Goal: Check status: Check status

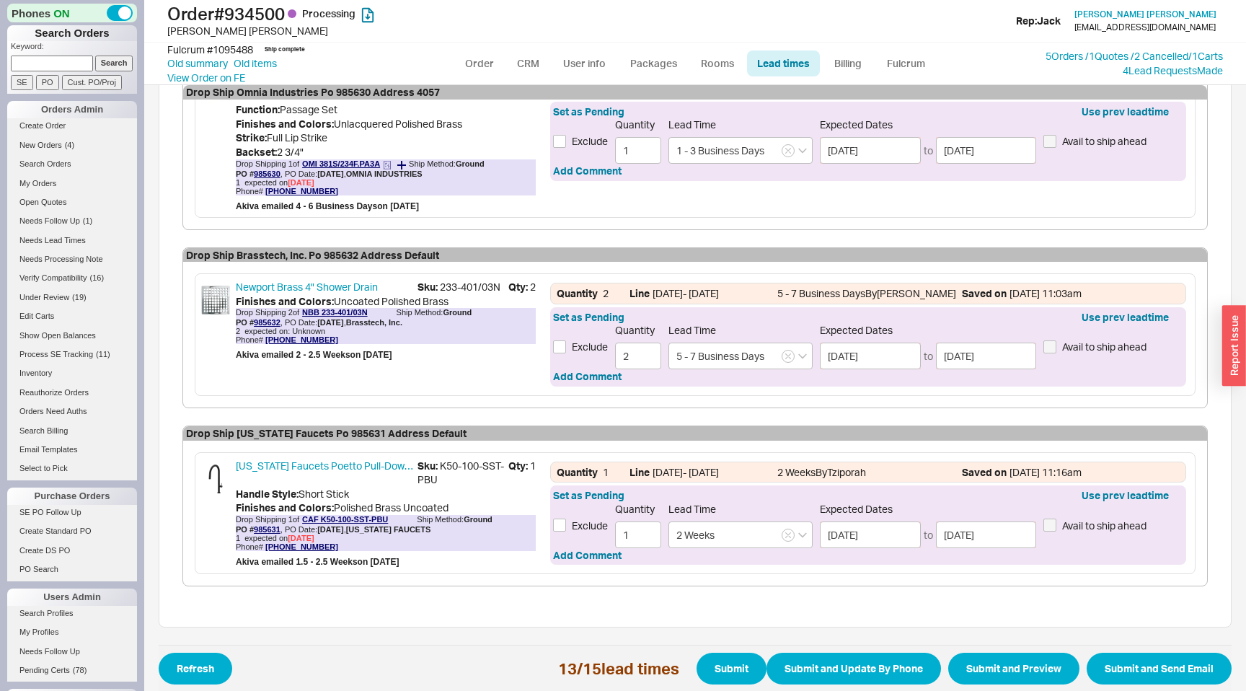
scroll to position [2273, 0]
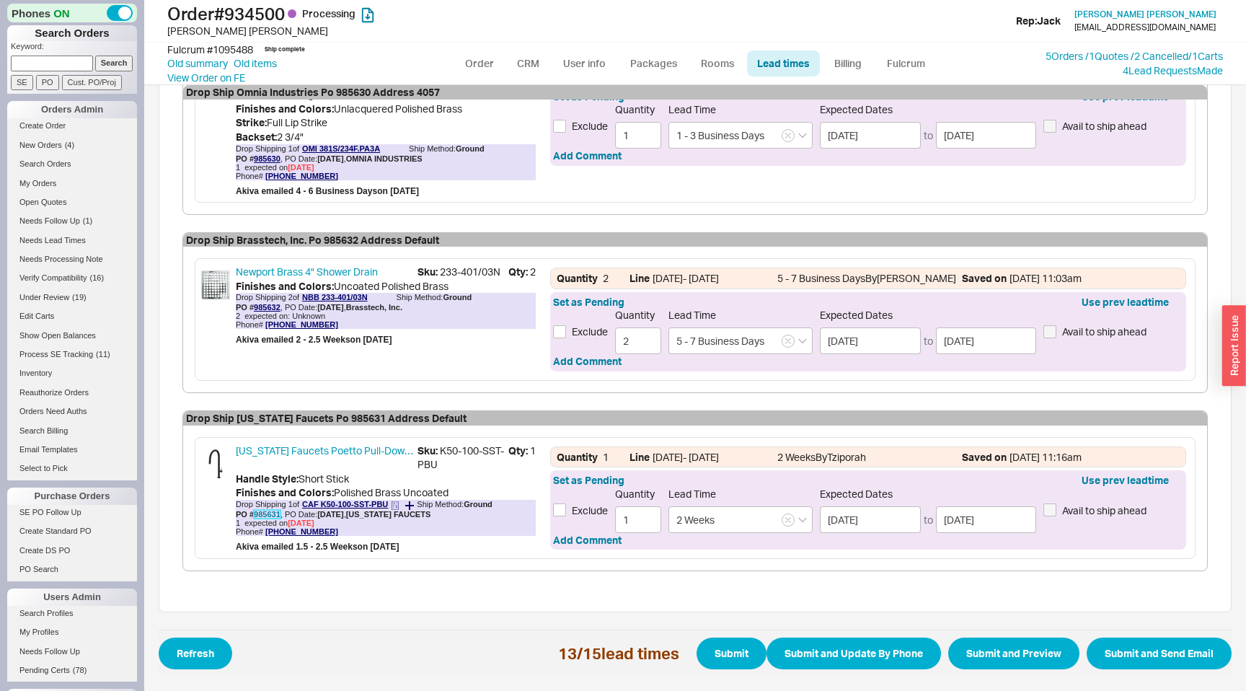
click at [262, 514] on link "985631" at bounding box center [267, 514] width 27 height 9
click at [224, 50] on div "Fulcrum # 1095488" at bounding box center [210, 50] width 86 height 14
copy div "1095488"
drag, startPoint x: 278, startPoint y: 513, endPoint x: 253, endPoint y: 513, distance: 25.2
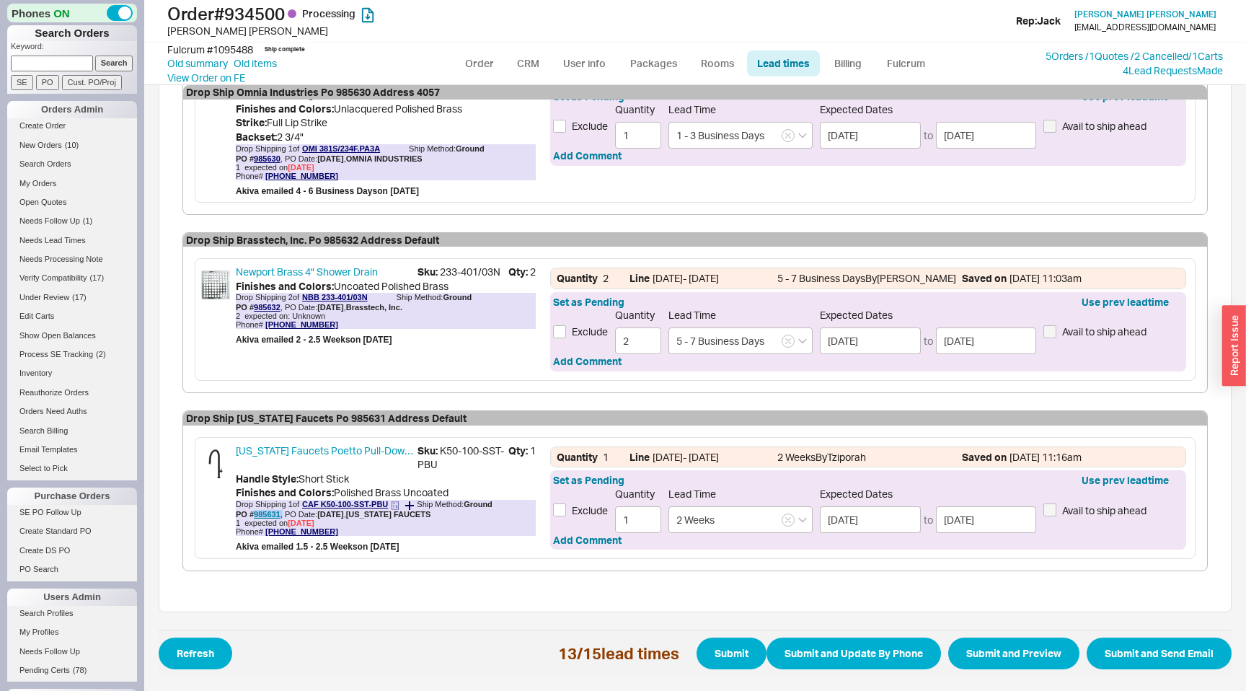
click at [253, 513] on div "PO # 985631 , PO Date: 8/18/25 , CALIFORNIA FAUCETS" at bounding box center [333, 514] width 195 height 9
copy div "985631 ,"
click at [340, 523] on span "1 expected on 8/31/25" at bounding box center [386, 522] width 300 height 9
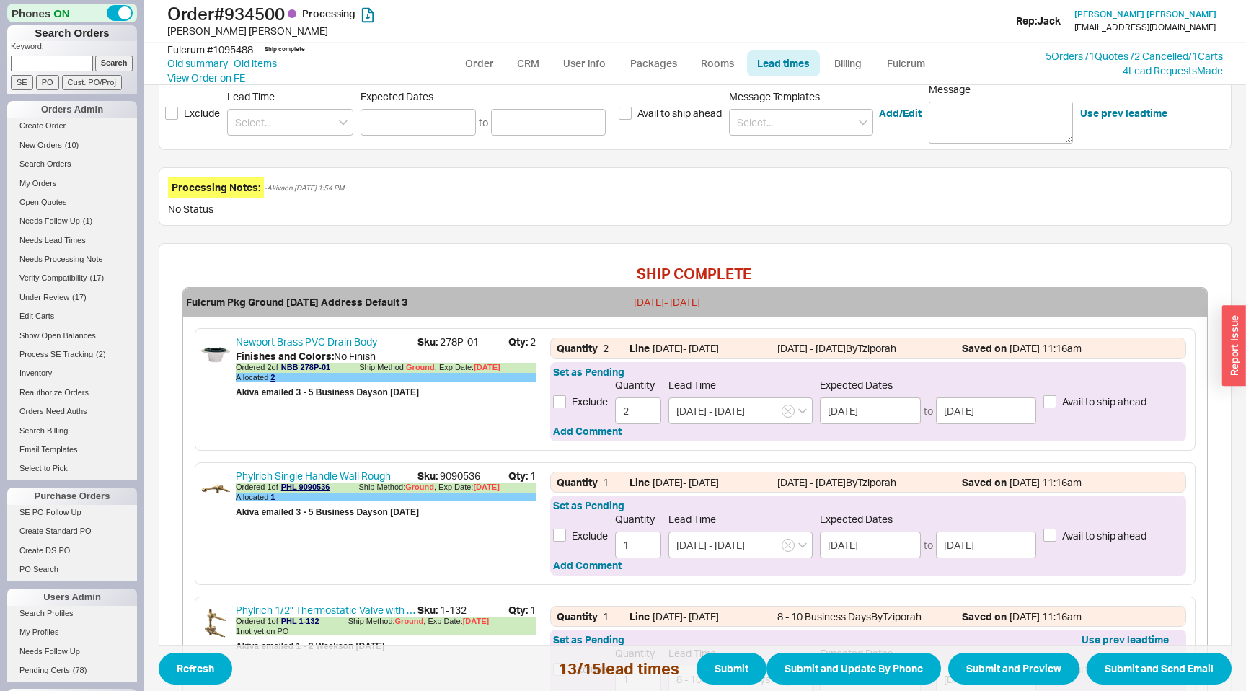
scroll to position [0, 0]
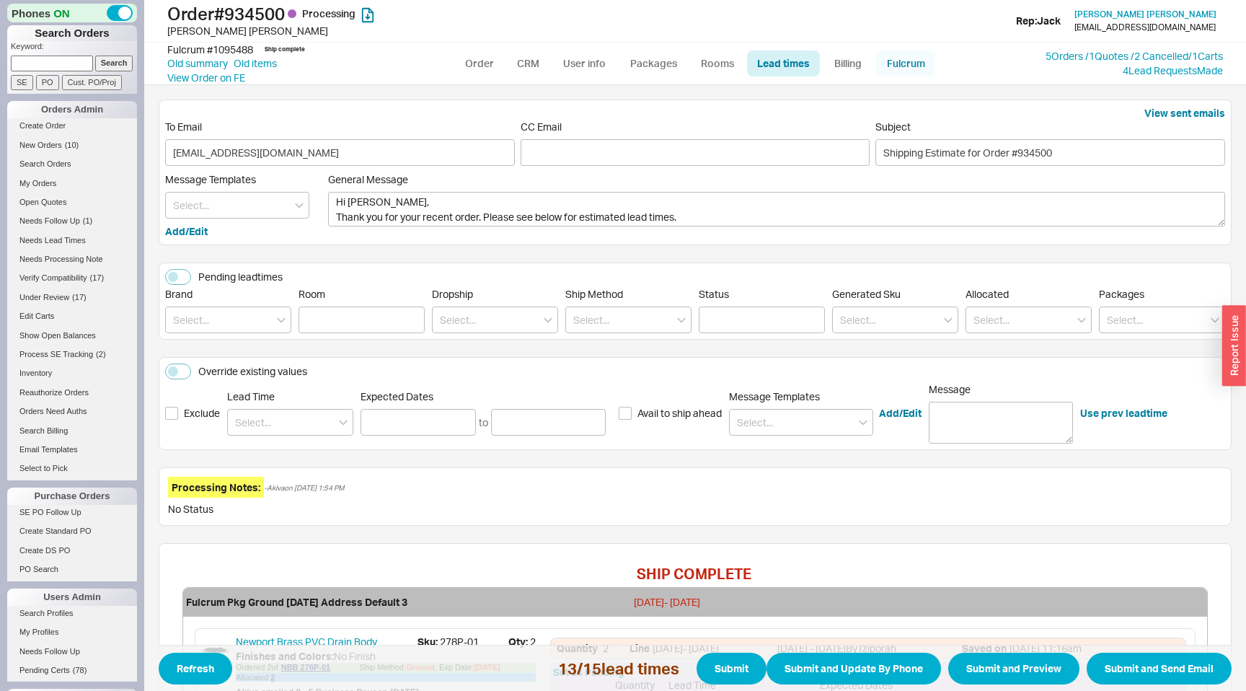
click at [899, 63] on link "Fulcrum" at bounding box center [905, 63] width 59 height 26
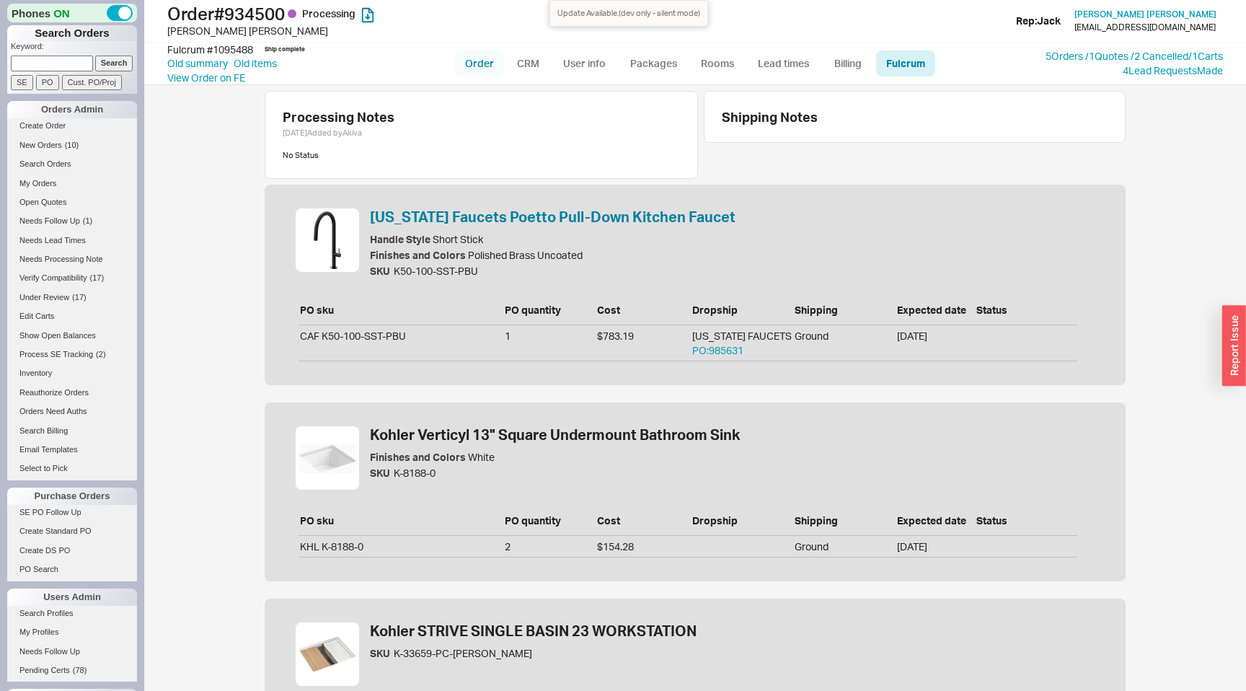
click at [480, 63] on link "Order" at bounding box center [479, 63] width 49 height 26
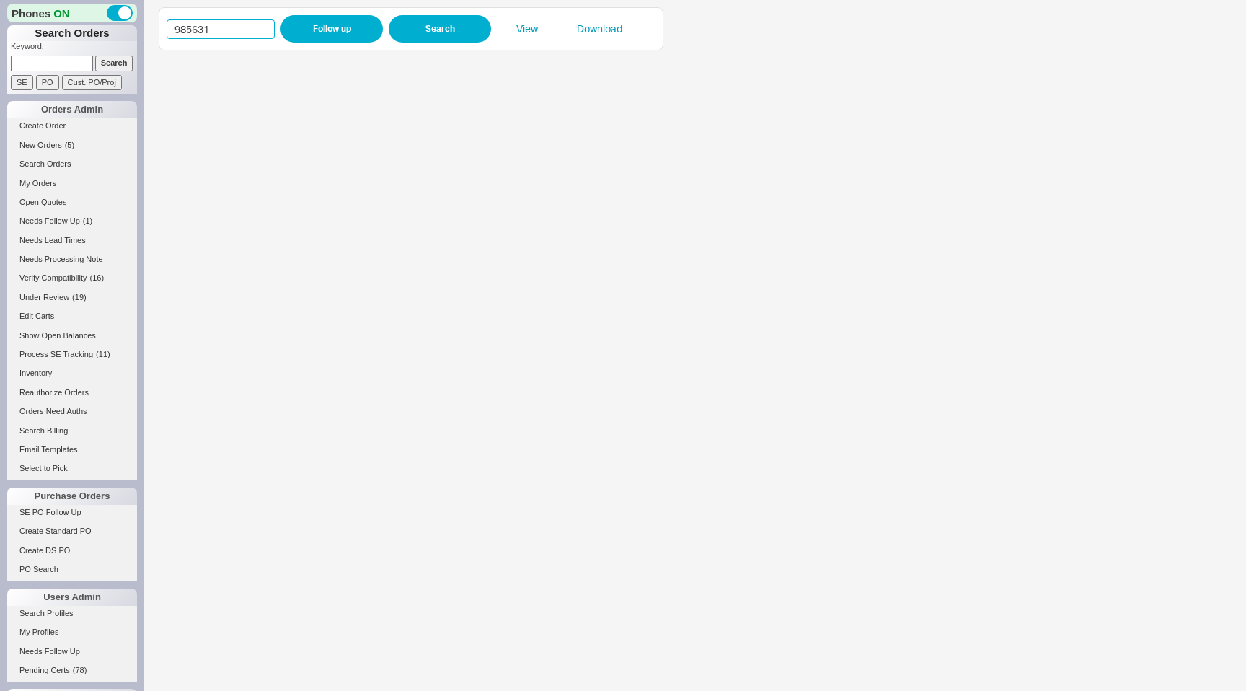
click at [209, 25] on input "985631" at bounding box center [221, 28] width 108 height 19
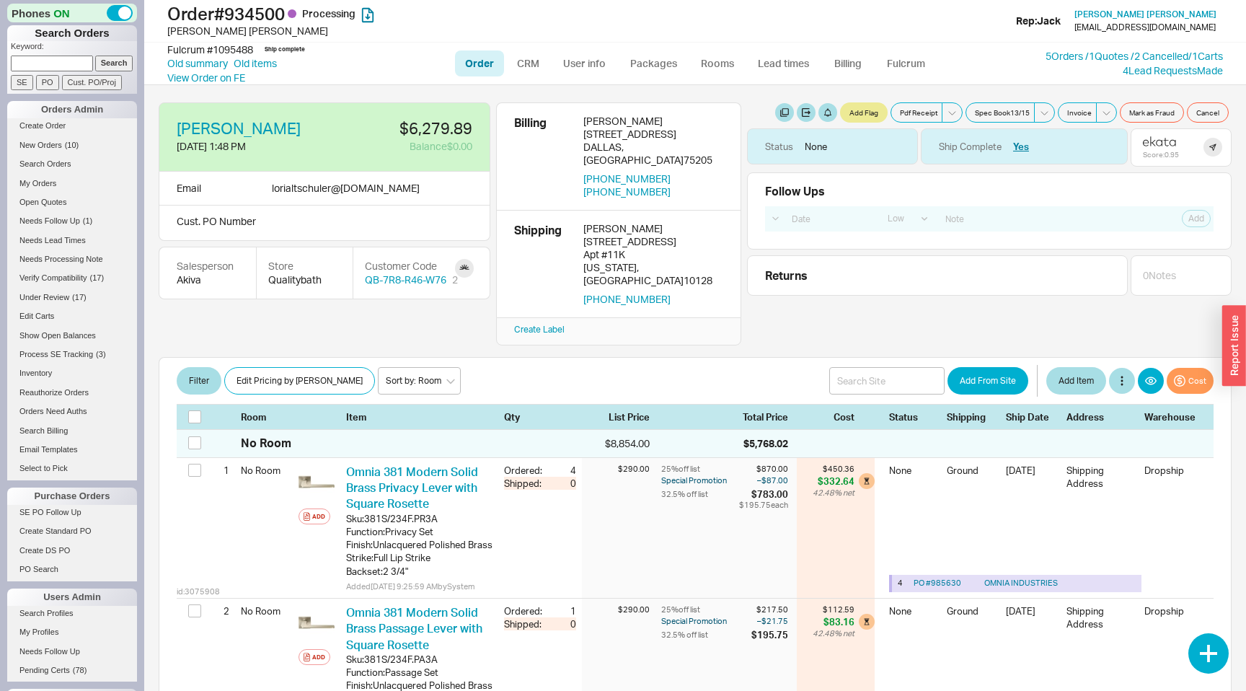
select select "LOW"
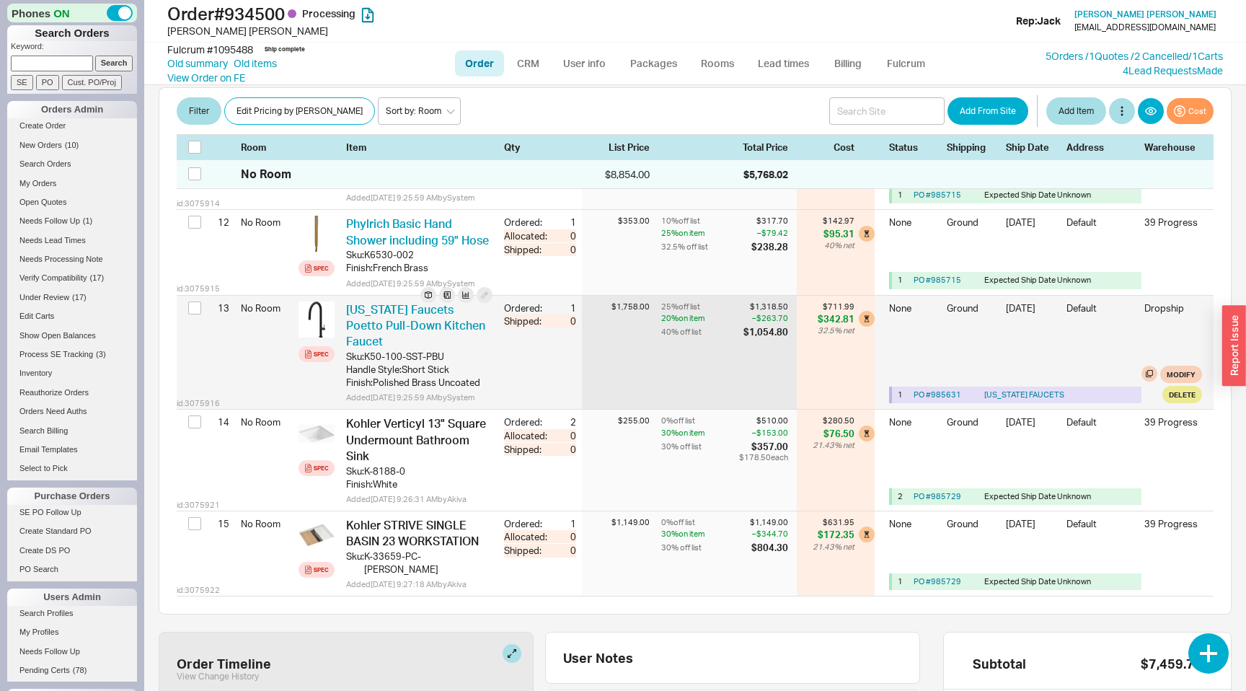
scroll to position [1276, 0]
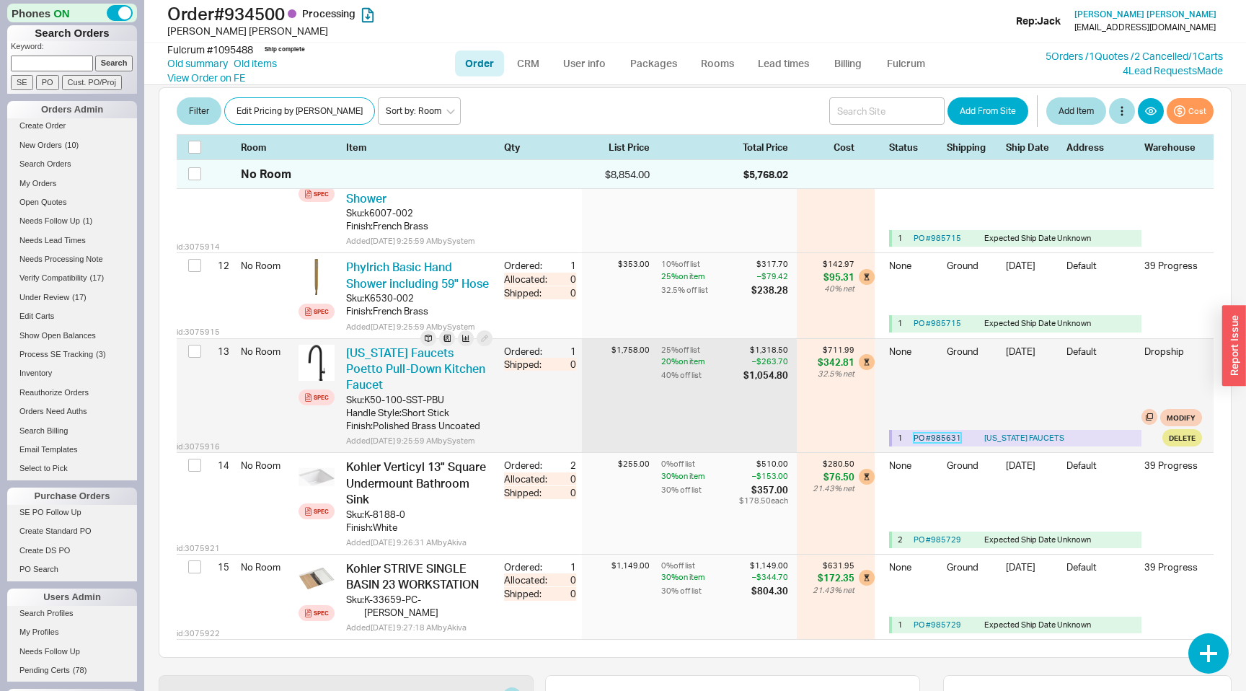
click at [938, 433] on link "PO # 985631" at bounding box center [938, 438] width 48 height 10
click at [429, 337] on button "button" at bounding box center [428, 338] width 16 height 16
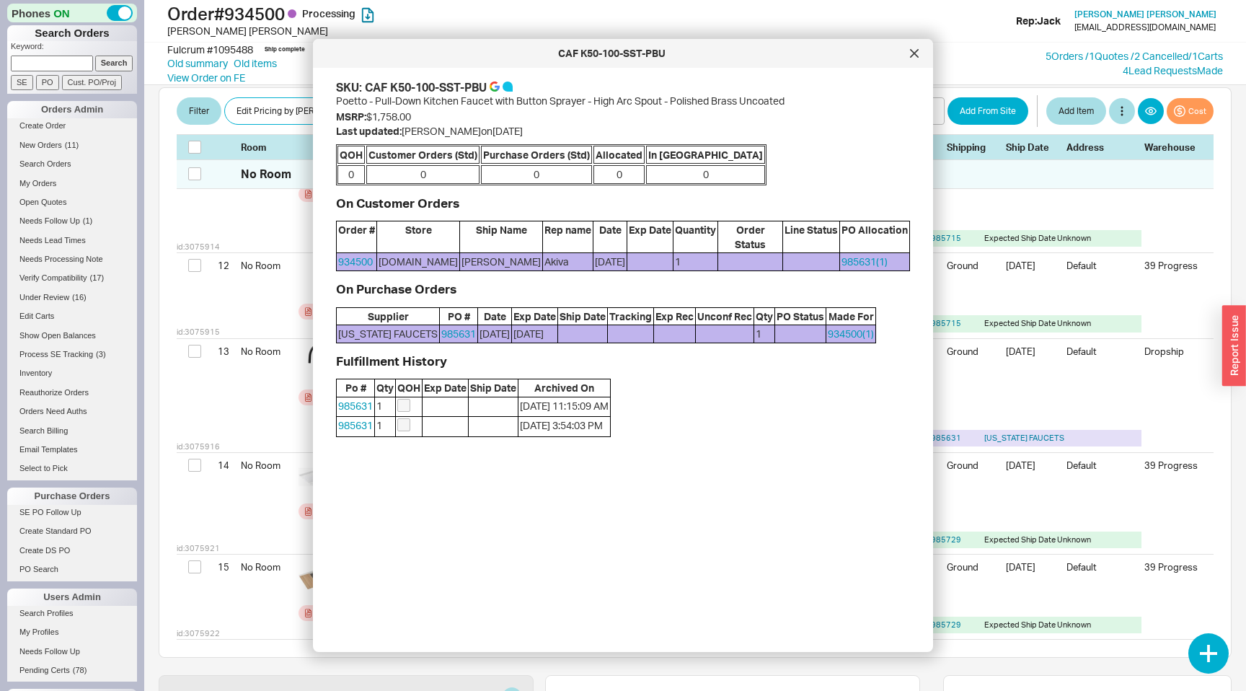
click at [271, 80] on div "Fulcrum # 1095488 Ship complete Old summary Old items View Order on FE" at bounding box center [308, 64] width 282 height 43
click at [242, 50] on div "Fulcrum # 1095488" at bounding box center [210, 50] width 86 height 14
copy div "1095488"
drag, startPoint x: 368, startPoint y: 87, endPoint x: 490, endPoint y: 85, distance: 121.9
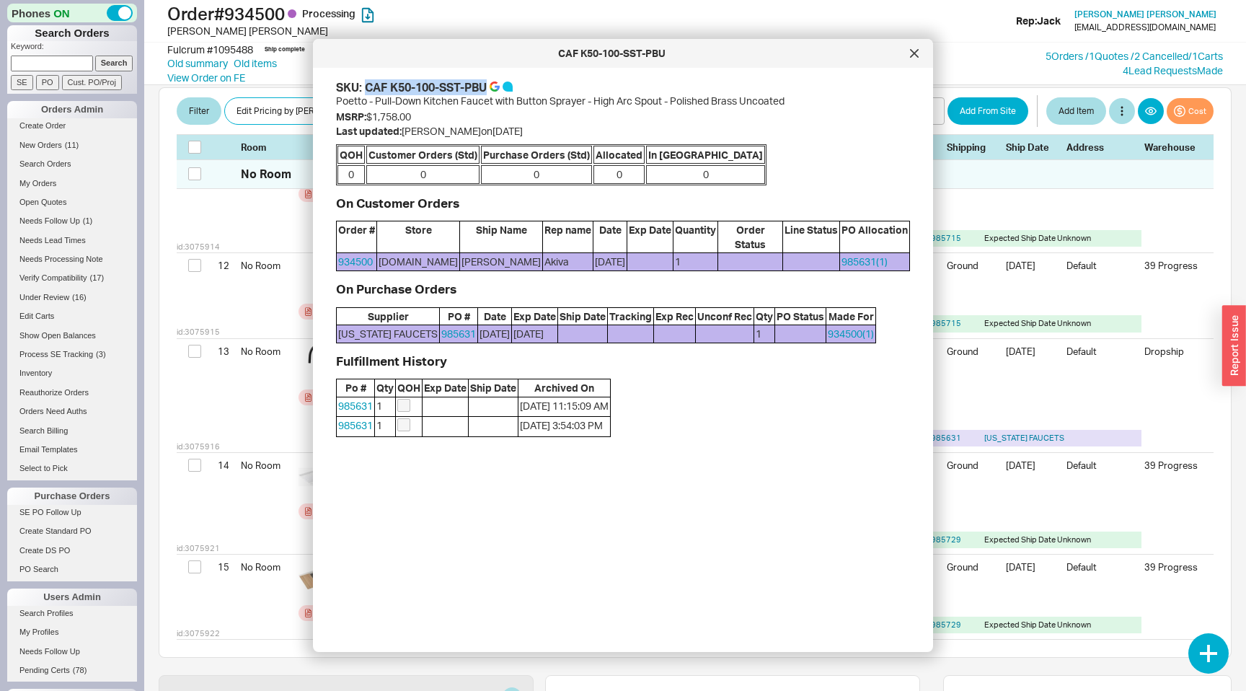
click at [490, 85] on div "SKU: CAF K50-100-SST-PBU" at bounding box center [623, 87] width 574 height 16
copy div "CAF K50-100-SST-PBU"
click at [914, 56] on icon at bounding box center [914, 53] width 9 height 9
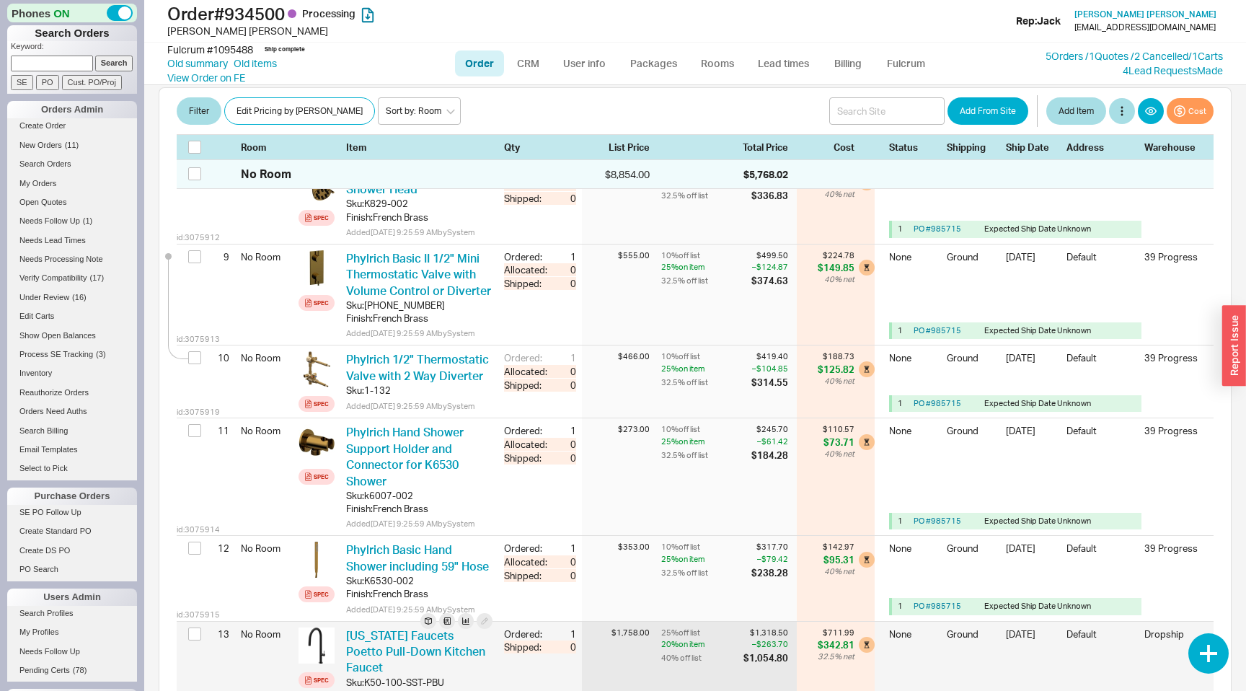
scroll to position [857, 0]
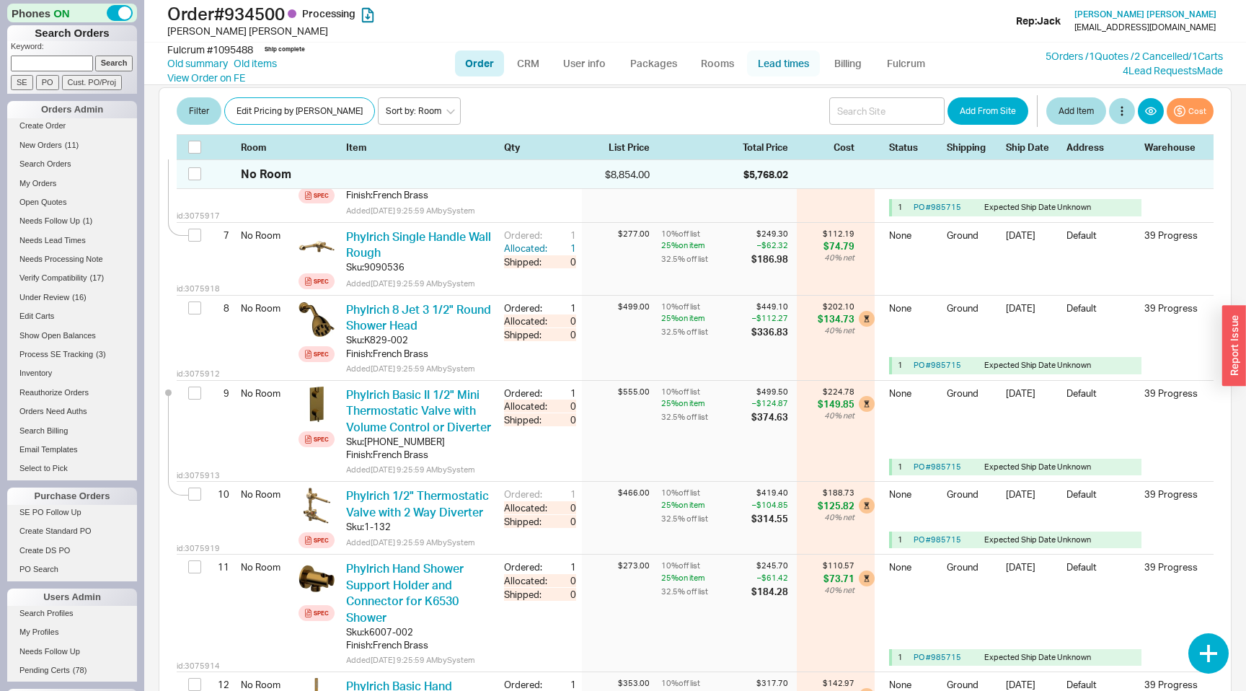
click at [777, 70] on link "Lead times" at bounding box center [783, 63] width 73 height 26
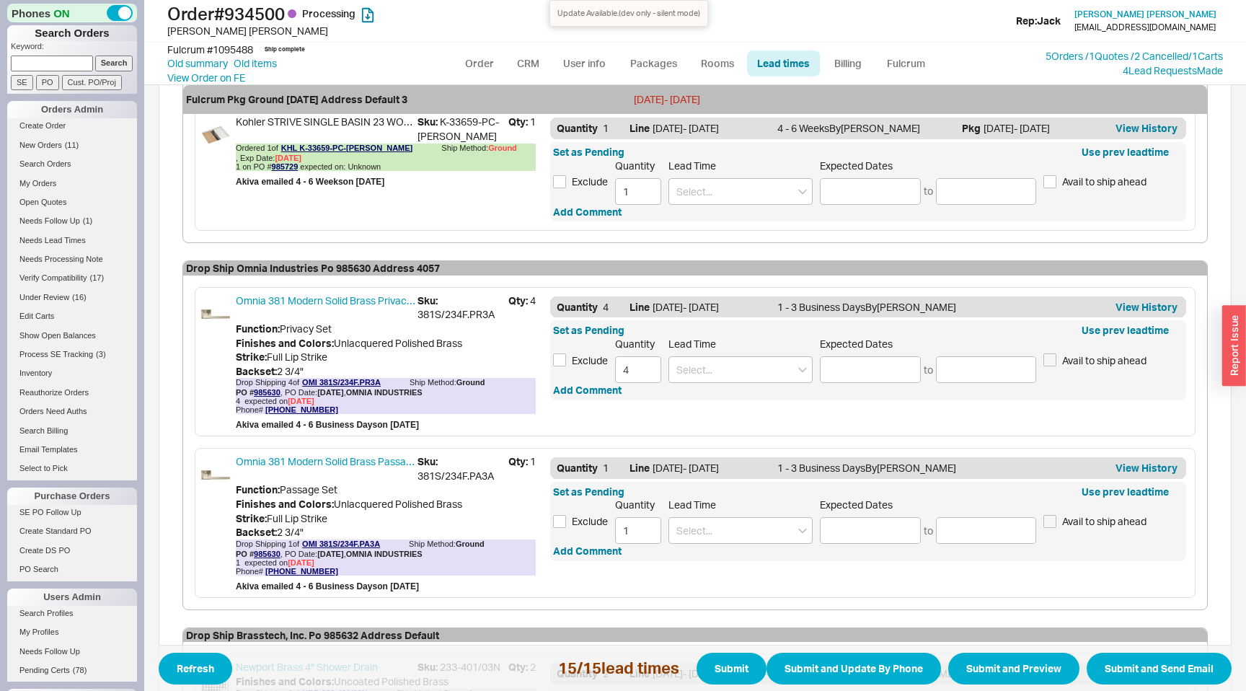
scroll to position [2321, 0]
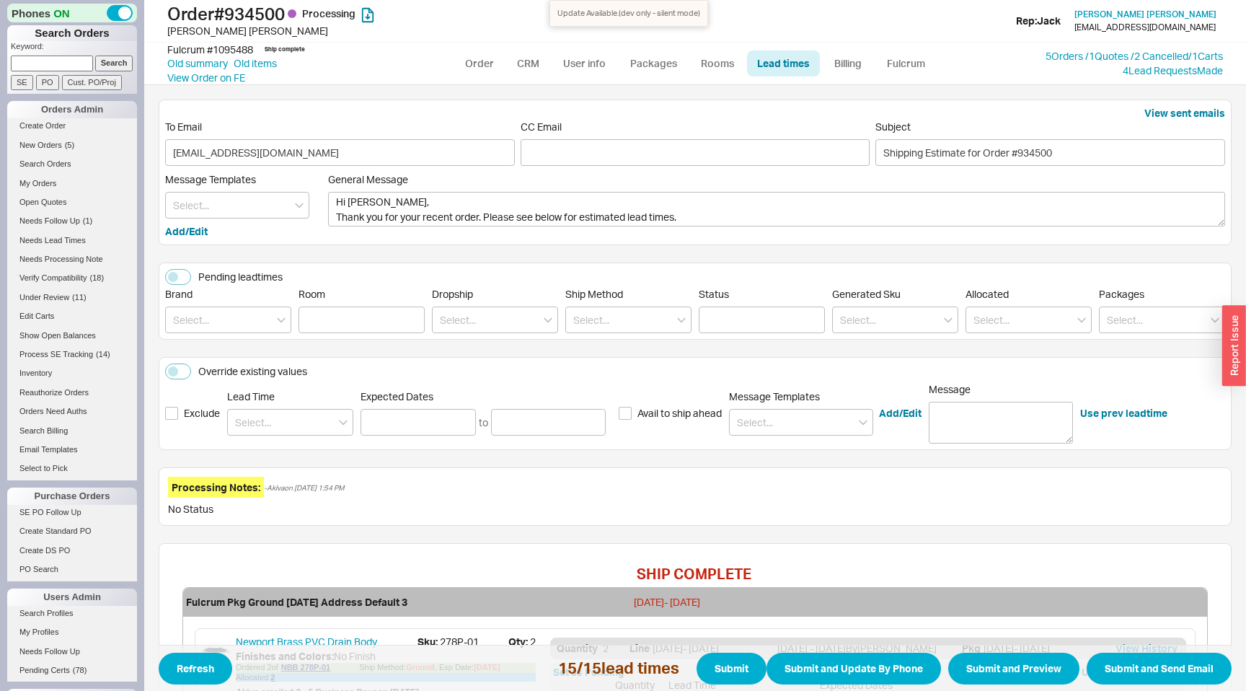
scroll to position [2321, 0]
